Goal: Check status: Check status

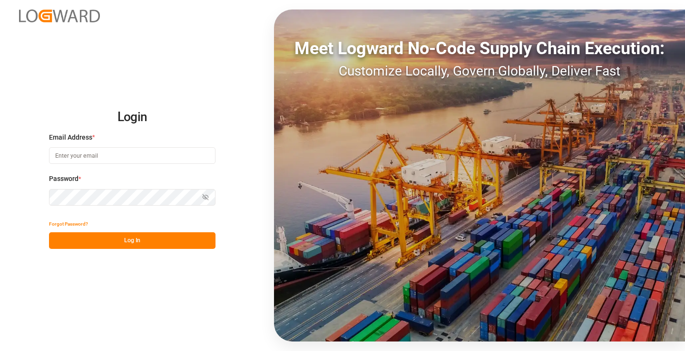
type input "[PERSON_NAME][EMAIL_ADDRESS][DOMAIN_NAME]"
click at [159, 237] on button "Log In" at bounding box center [132, 241] width 166 height 17
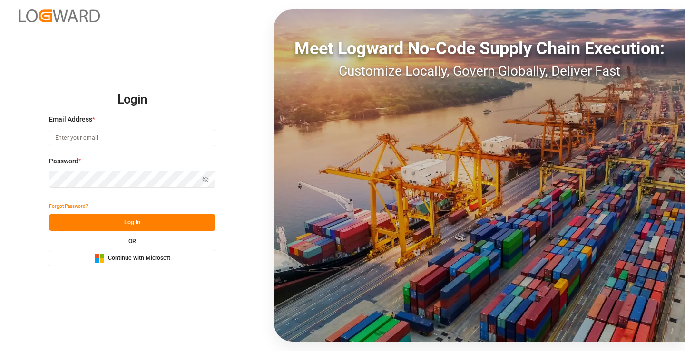
type input "[PERSON_NAME][EMAIL_ADDRESS][DOMAIN_NAME]"
click at [153, 221] on button "Log In" at bounding box center [132, 222] width 166 height 17
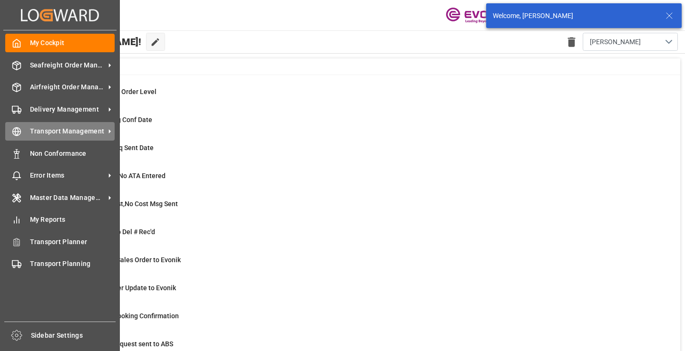
click at [21, 132] on circle at bounding box center [17, 132] width 8 height 8
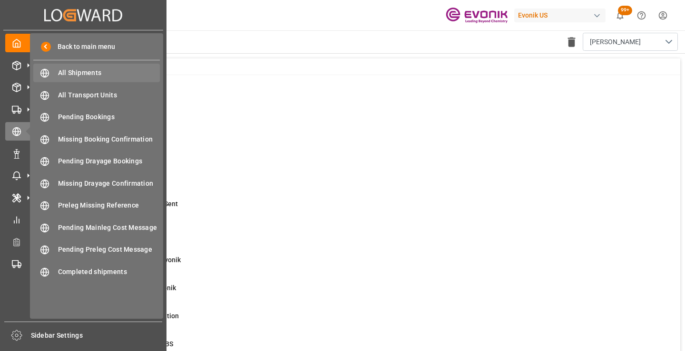
click at [73, 76] on span "All Shipments" at bounding box center [109, 73] width 102 height 10
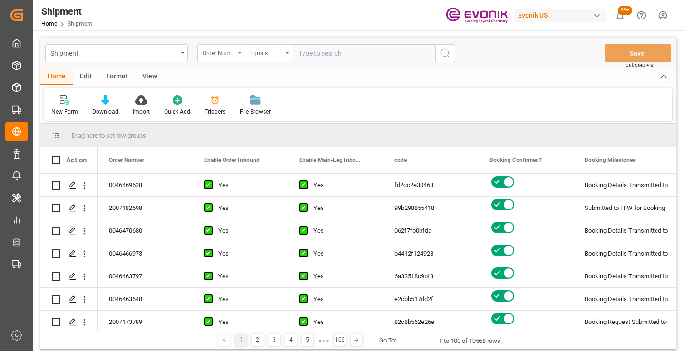
click at [223, 52] on div "Order Number" at bounding box center [219, 52] width 32 height 11
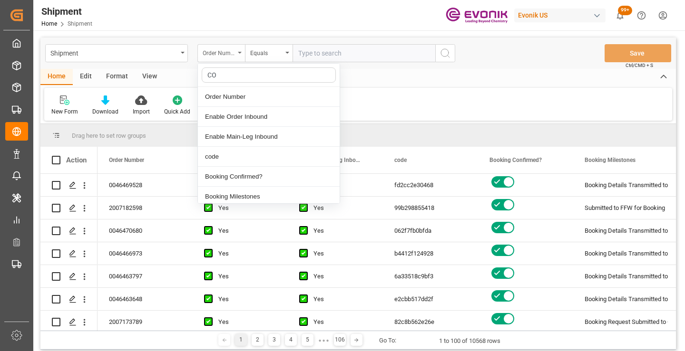
type input "COD"
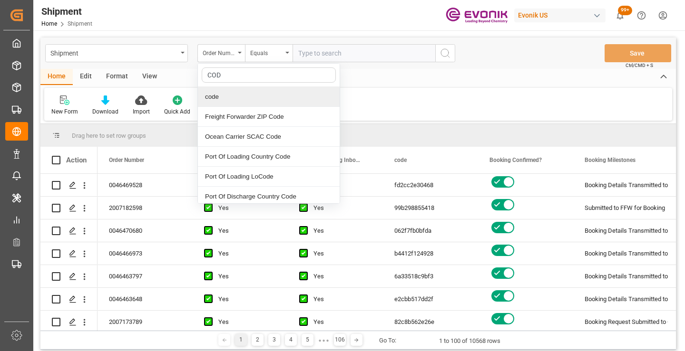
click at [229, 96] on div "code" at bounding box center [269, 97] width 142 height 20
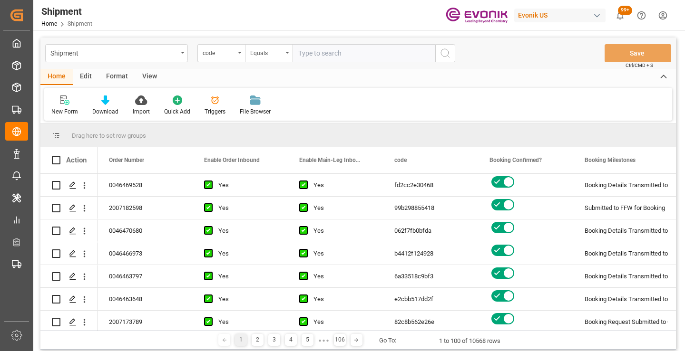
click at [339, 56] on input "text" at bounding box center [363, 53] width 143 height 18
paste input "17b7c3dd7329"
type input "17b7c3dd7329"
click at [442, 55] on icon "search button" at bounding box center [444, 53] width 11 height 11
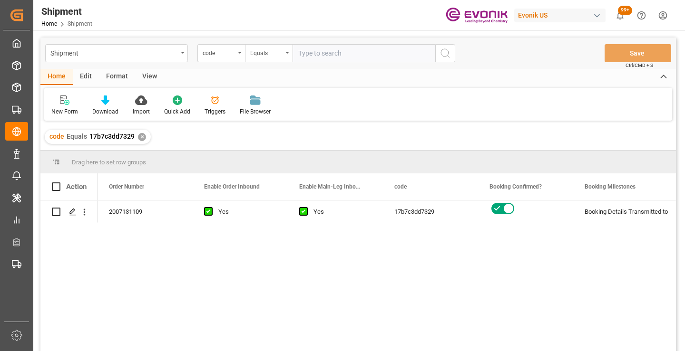
click at [403, 292] on div "2007131109 Yes Yes 17b7c3dd7329 Booking Details Transmitted to SAP Active No" at bounding box center [386, 279] width 578 height 157
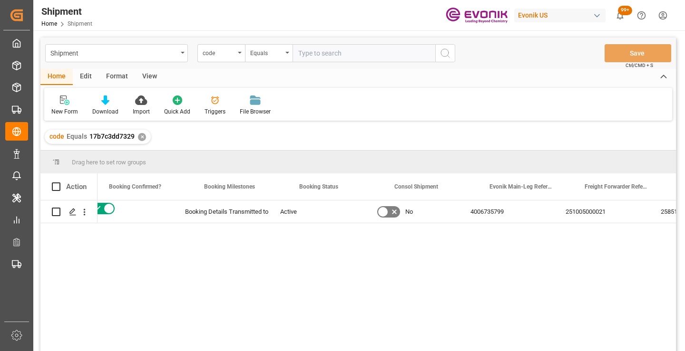
scroll to position [0, 380]
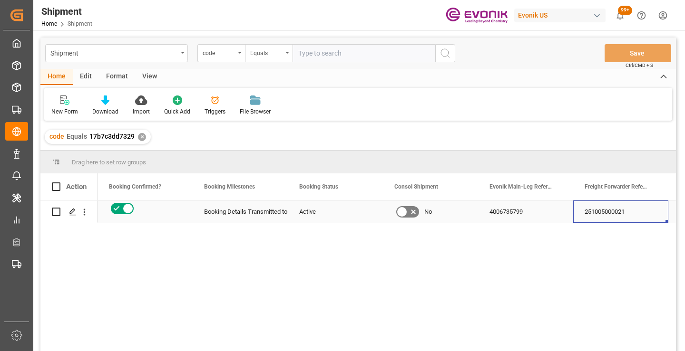
click at [585, 217] on div "251005000021" at bounding box center [620, 212] width 95 height 22
click at [141, 136] on div "✕" at bounding box center [142, 137] width 8 height 8
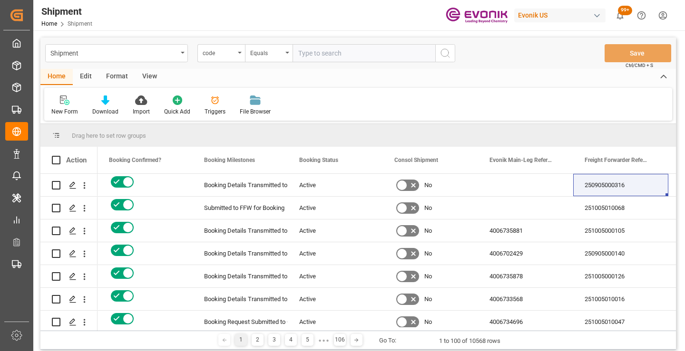
click at [369, 57] on input "text" at bounding box center [363, 53] width 143 height 18
paste input "d5e864464195"
type input "d5e864464195"
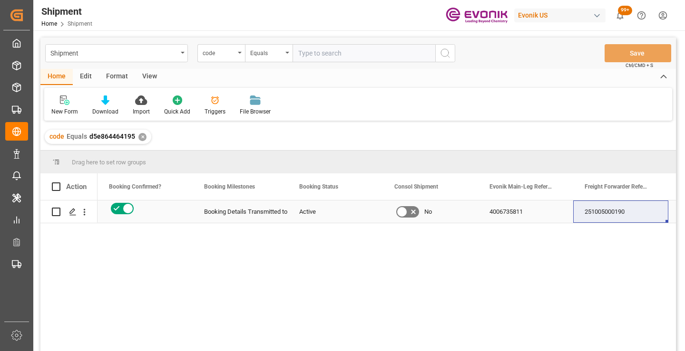
click at [609, 212] on div "251005000190" at bounding box center [620, 212] width 95 height 22
click at [141, 138] on div "✕" at bounding box center [142, 137] width 8 height 8
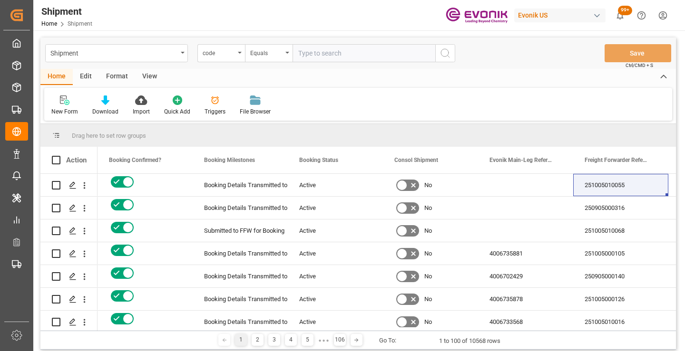
click at [368, 49] on input "text" at bounding box center [363, 53] width 143 height 18
paste input "c3ba99f32447"
type input "c3ba99f32447"
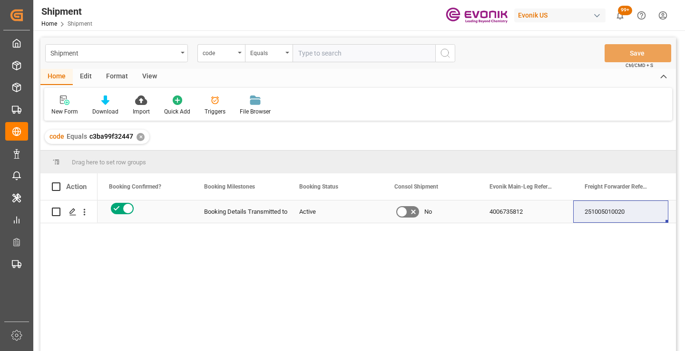
click at [612, 211] on div "251005010020" at bounding box center [620, 212] width 95 height 22
click at [138, 141] on div "✕" at bounding box center [140, 137] width 8 height 8
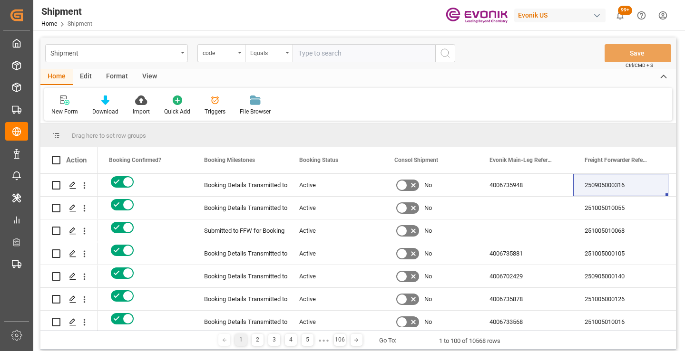
click at [351, 54] on input "text" at bounding box center [363, 53] width 143 height 18
paste input "cb6e0cee7ae8"
type input "cb6e0cee7ae8"
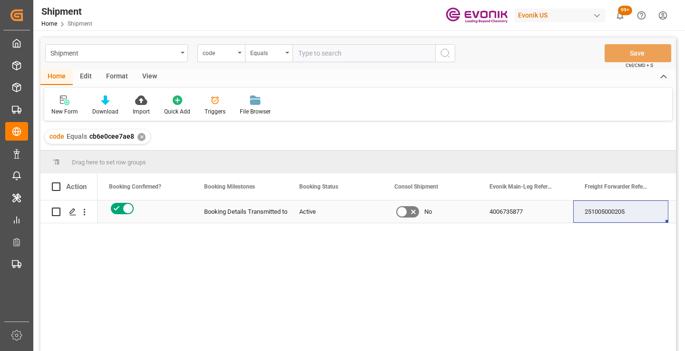
click at [620, 214] on div "251005000205" at bounding box center [620, 212] width 95 height 22
click at [139, 136] on div "✕" at bounding box center [141, 137] width 8 height 8
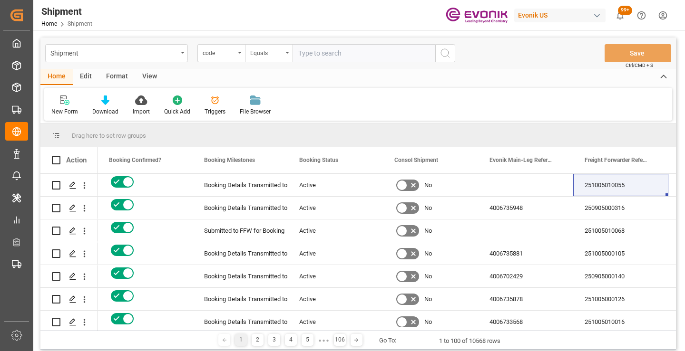
click at [343, 52] on input "text" at bounding box center [363, 53] width 143 height 18
paste input "6a33518c9bf3"
type input "6a33518c9bf3"
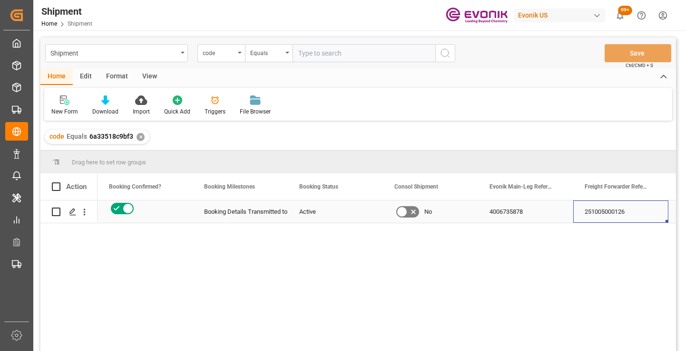
click at [602, 215] on div "251005000126" at bounding box center [620, 212] width 95 height 22
click at [140, 138] on div "✕" at bounding box center [140, 137] width 8 height 8
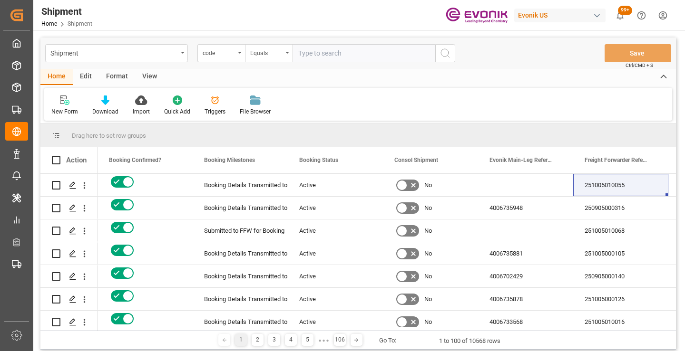
click at [336, 55] on input "text" at bounding box center [363, 53] width 143 height 18
paste input "062f7fb0bfda"
type input "062f7fb0bfda"
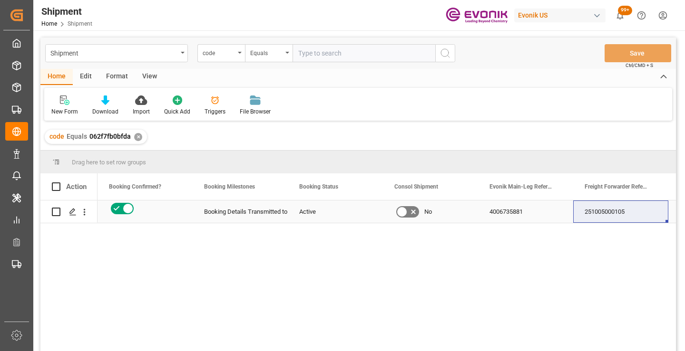
click at [614, 213] on div "251005000105" at bounding box center [620, 212] width 95 height 22
click at [138, 138] on div "✕" at bounding box center [138, 137] width 8 height 8
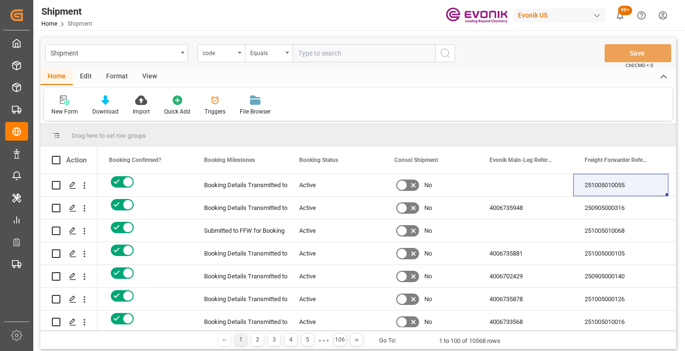
click at [333, 53] on input "text" at bounding box center [363, 53] width 143 height 18
paste input "fd2cc2e30468"
type input "fd2cc2e30468"
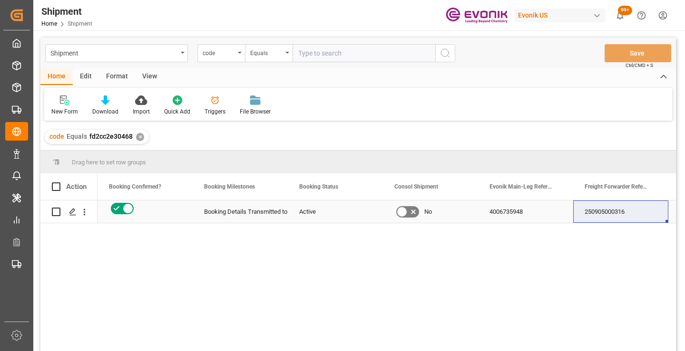
click at [604, 211] on div "250905000316" at bounding box center [620, 212] width 95 height 22
click at [512, 208] on div "4006735948" at bounding box center [525, 212] width 95 height 22
click at [140, 136] on div "✕" at bounding box center [140, 137] width 8 height 8
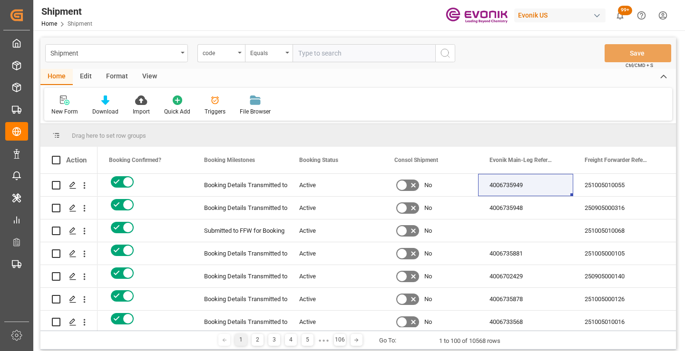
click at [359, 53] on input "text" at bounding box center [363, 53] width 143 height 18
paste input "37ac0f3d4ebc"
type input "37ac0f3d4ebc"
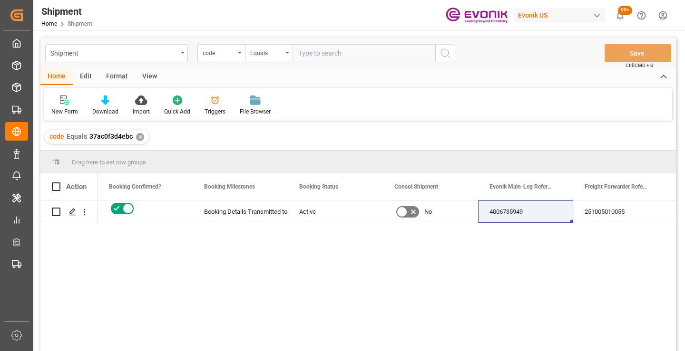
click at [601, 216] on div "251005010055" at bounding box center [620, 212] width 95 height 22
